Goal: Find specific page/section: Find specific page/section

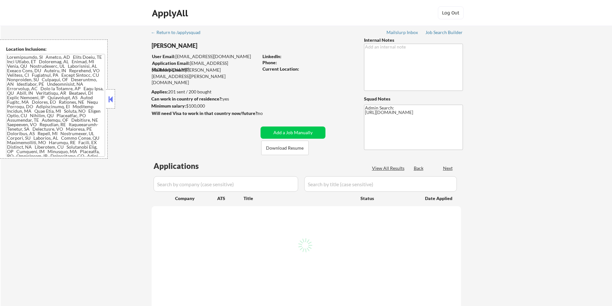
select select ""pending""
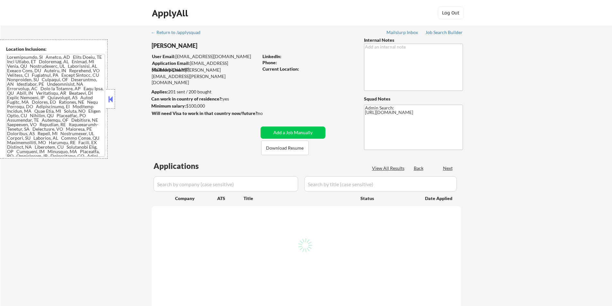
select select ""pending""
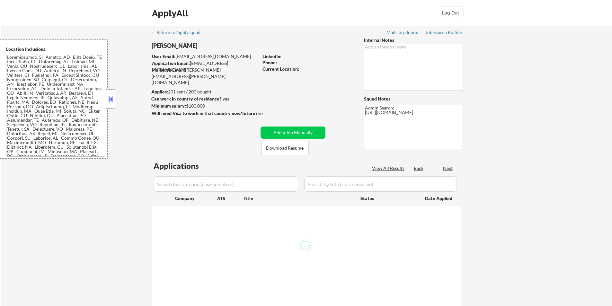
select select ""pending""
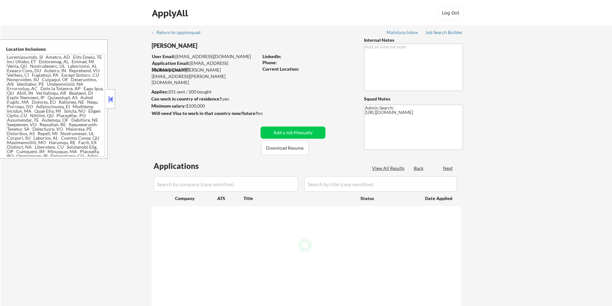
select select ""pending""
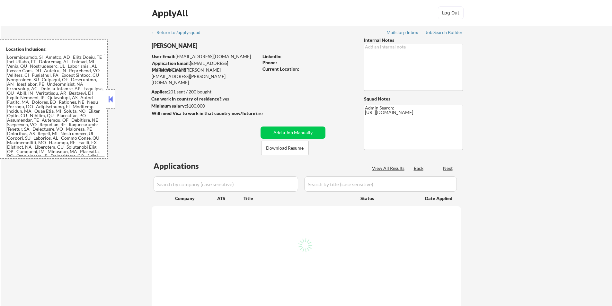
select select ""pending""
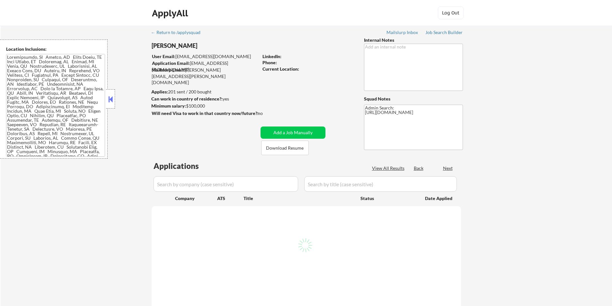
select select ""pending""
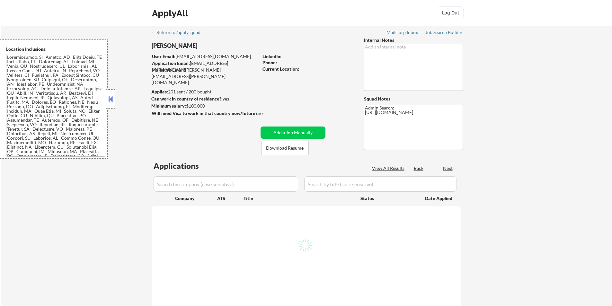
select select ""pending""
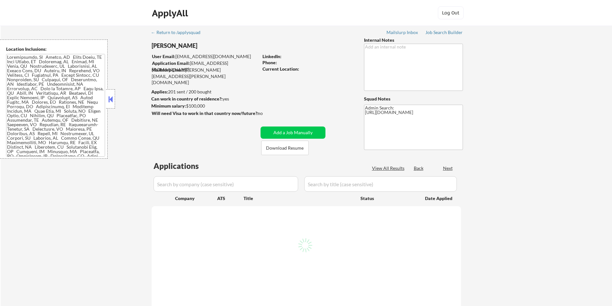
select select ""pending""
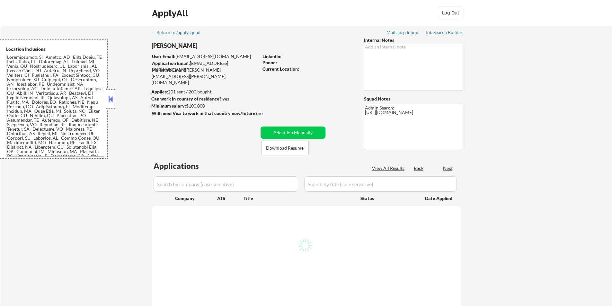
select select ""pending""
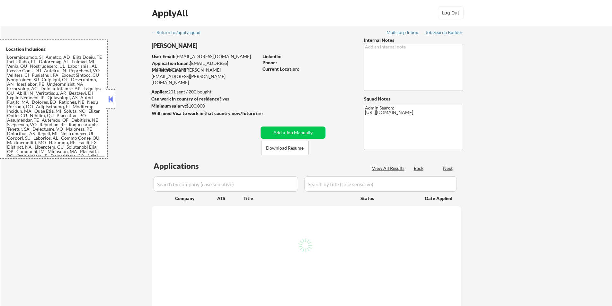
select select ""pending""
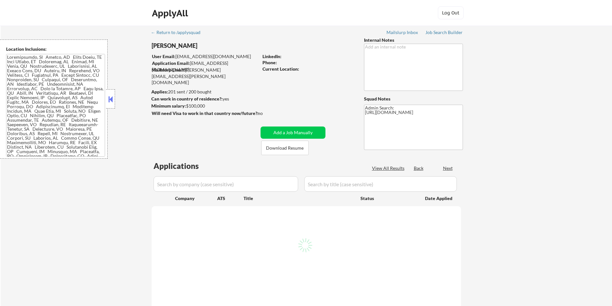
select select ""pending""
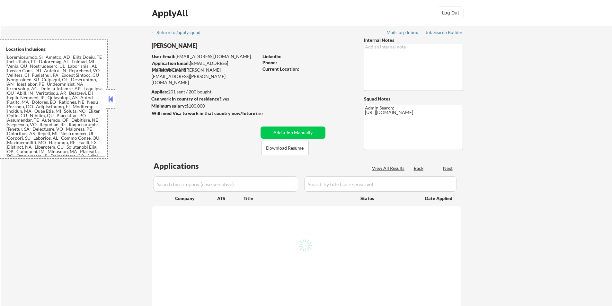
select select ""pending""
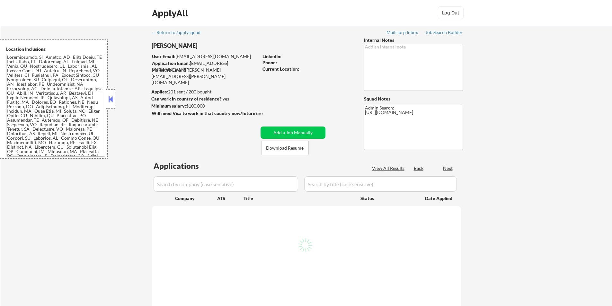
select select ""pending""
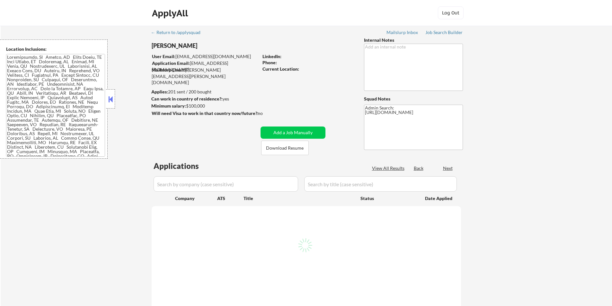
select select ""pending""
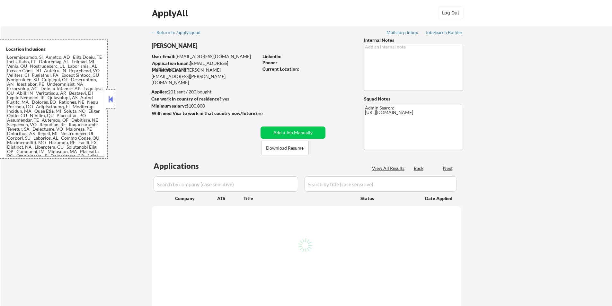
select select ""pending""
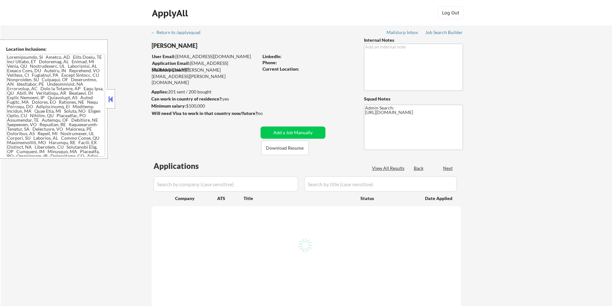
select select ""pending""
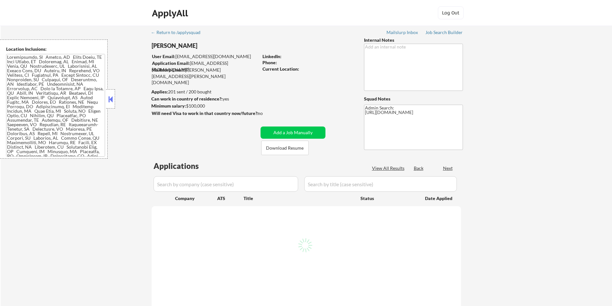
select select ""pending""
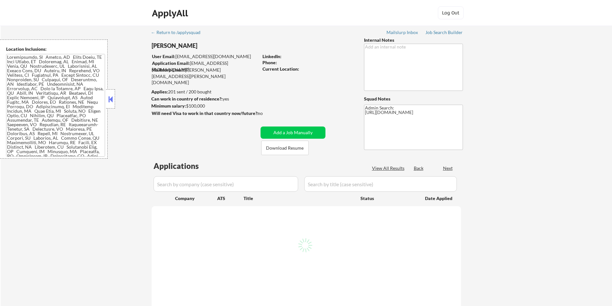
select select ""pending""
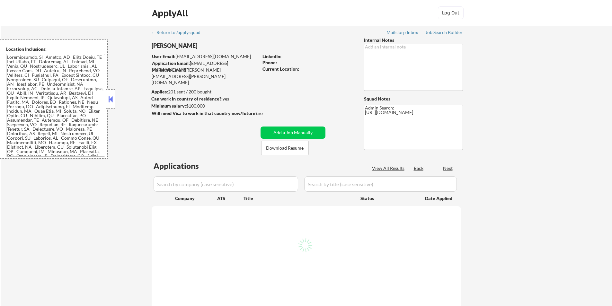
select select ""pending""
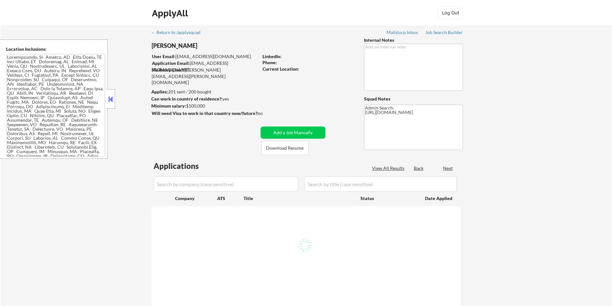
select select ""pending""
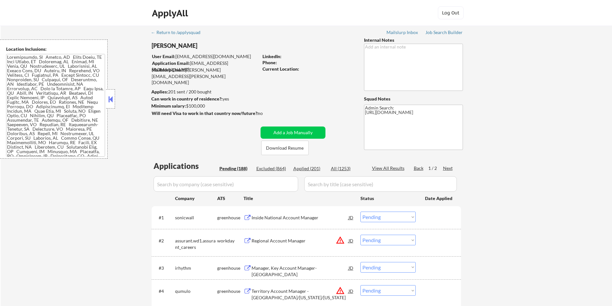
click at [298, 169] on div "Applied (201)" at bounding box center [309, 168] width 32 height 6
select select ""applied""
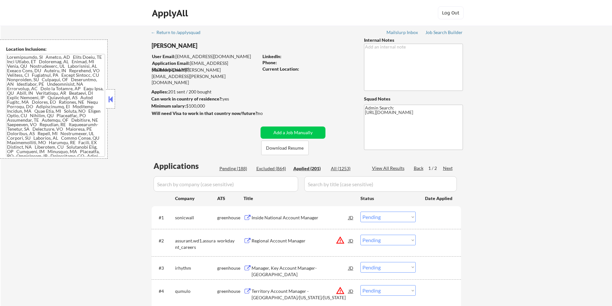
select select ""applied""
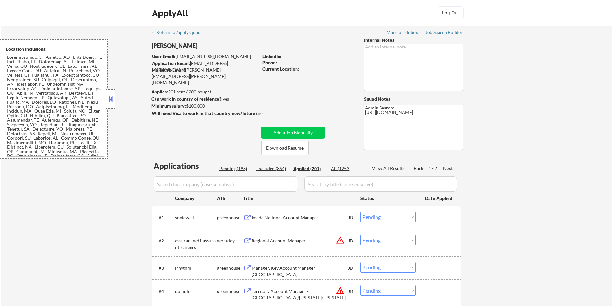
select select ""applied""
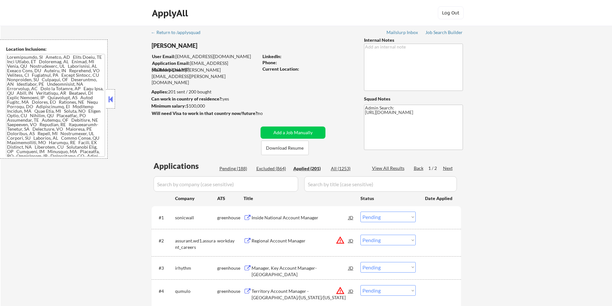
select select ""applied""
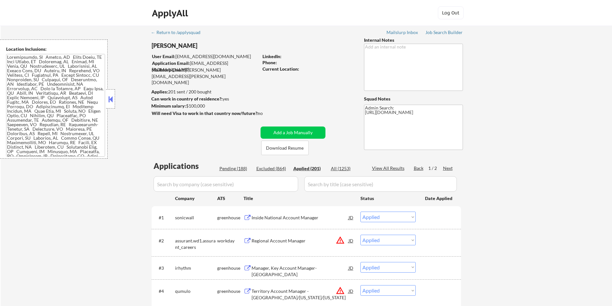
select select ""applied""
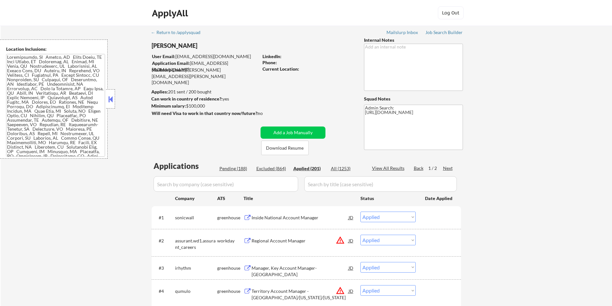
select select ""applied""
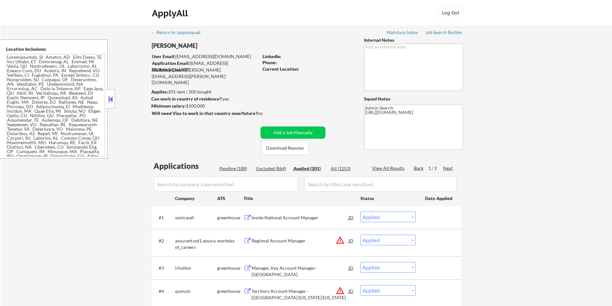
select select ""applied""
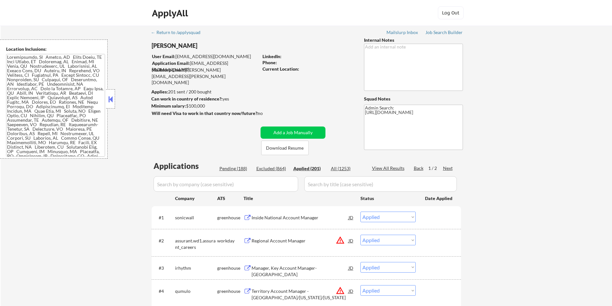
select select ""applied""
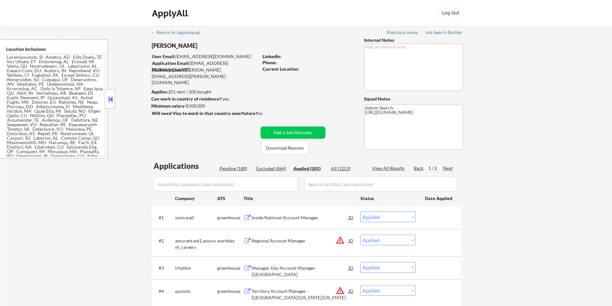
select select ""applied""
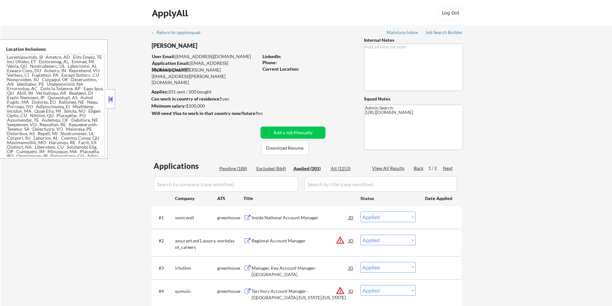
select select ""applied""
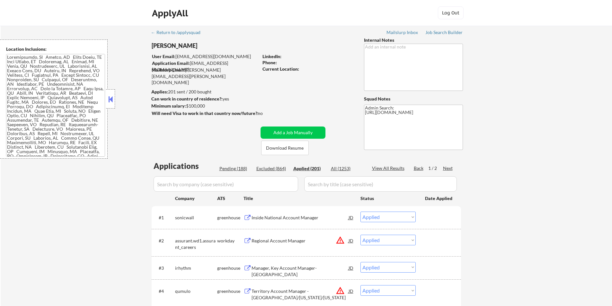
select select ""applied""
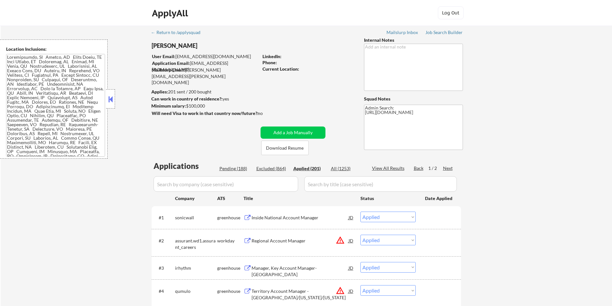
select select ""applied""
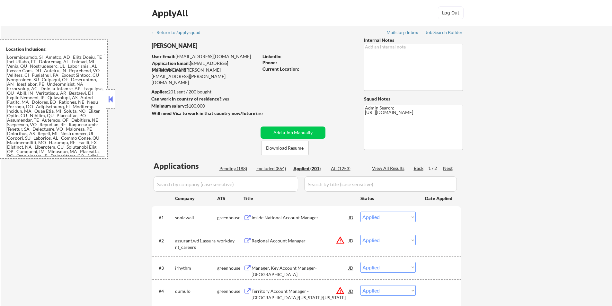
select select ""applied""
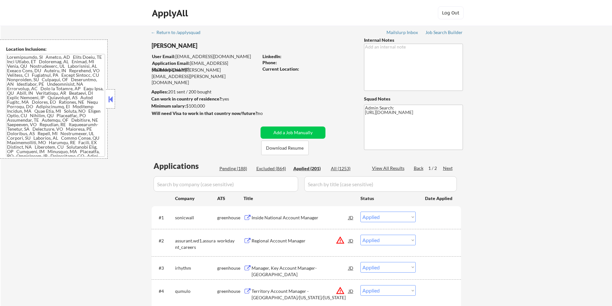
select select ""applied""
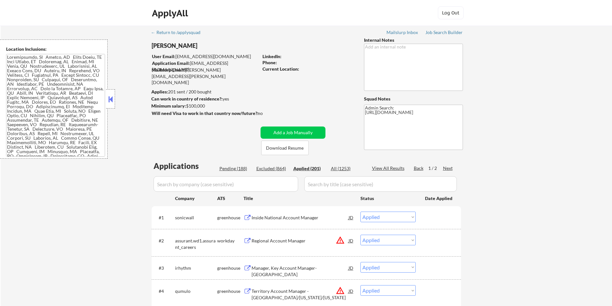
select select ""applied""
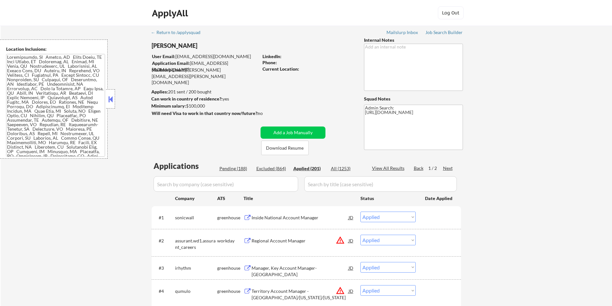
select select ""applied""
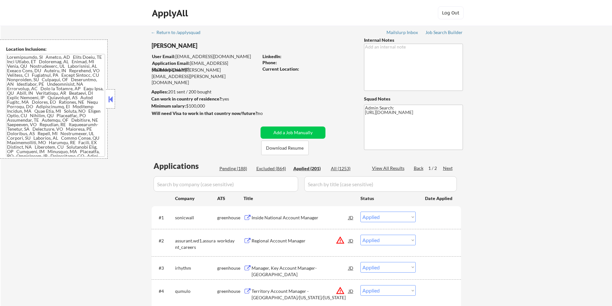
select select ""applied""
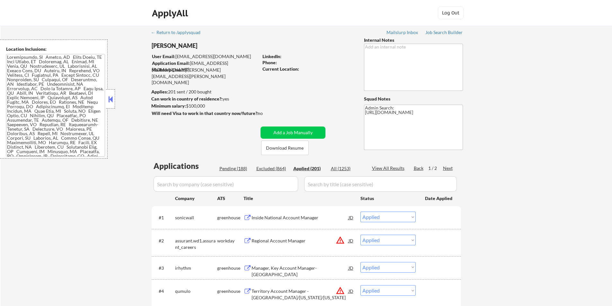
select select ""applied""
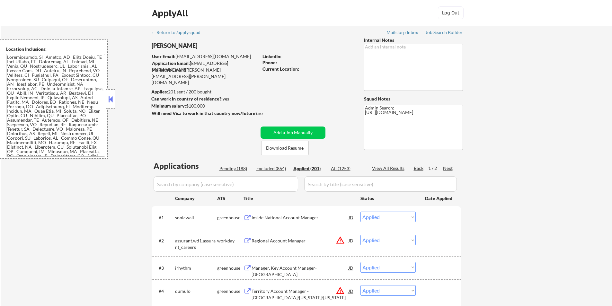
select select ""applied""
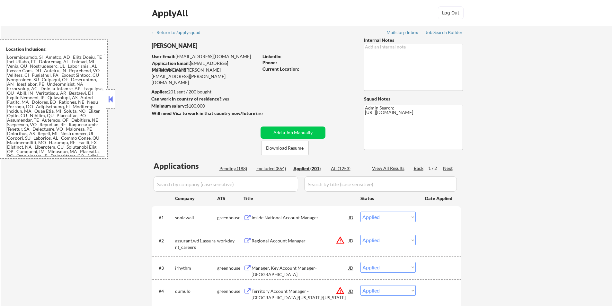
select select ""applied""
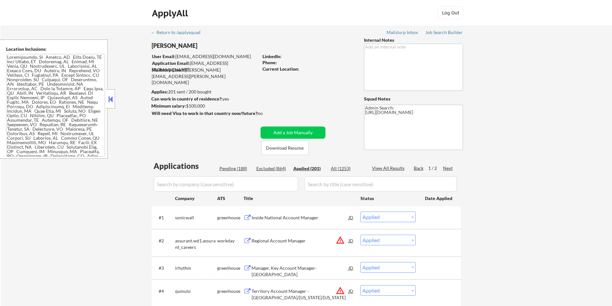
select select ""applied""
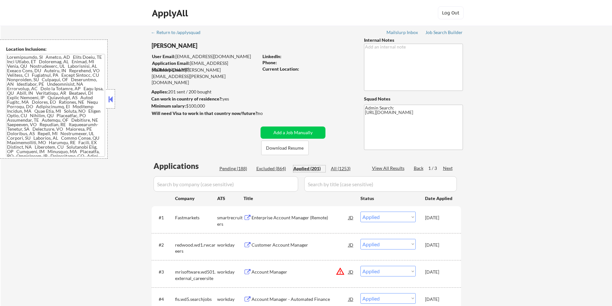
click at [208, 190] on input "input" at bounding box center [226, 183] width 145 height 15
paste input "[PERSON_NAME]"
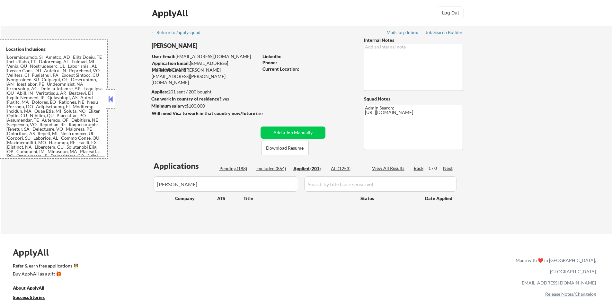
click at [312, 185] on input "input" at bounding box center [380, 183] width 153 height 15
paste input "[PERSON_NAME]"
drag, startPoint x: 172, startPoint y: 188, endPoint x: 156, endPoint y: 190, distance: 16.1
click at [156, 190] on input "input" at bounding box center [226, 183] width 145 height 15
click at [188, 218] on div "Applications Pending (188) Excluded (864) Applied (201) All (1253) View All Res…" at bounding box center [306, 191] width 309 height 61
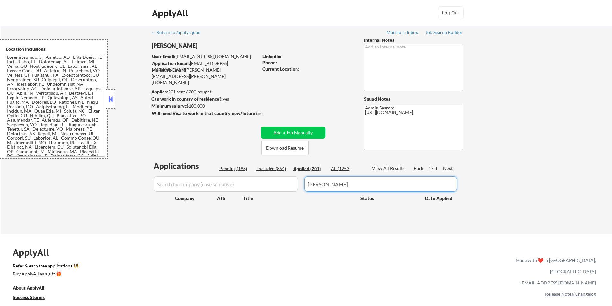
drag, startPoint x: 336, startPoint y: 183, endPoint x: 293, endPoint y: 183, distance: 43.1
click at [295, 185] on div at bounding box center [306, 183] width 309 height 15
click at [228, 190] on input "input" at bounding box center [226, 183] width 145 height 15
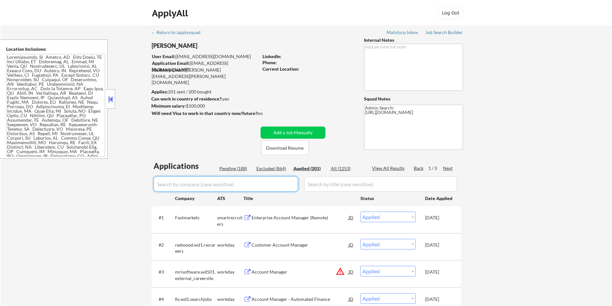
click at [219, 185] on input "input" at bounding box center [226, 183] width 145 height 15
paste input "[PERSON_NAME]"
